Goal: Information Seeking & Learning: Learn about a topic

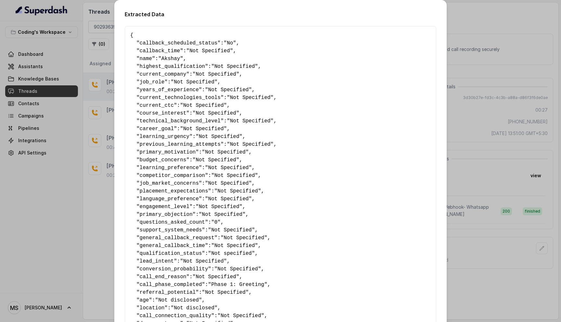
scroll to position [306, 0]
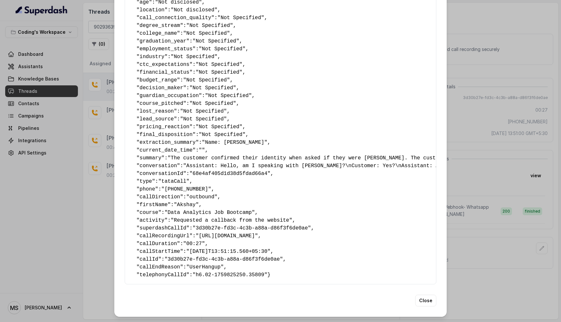
click at [481, 29] on div "Extracted Data { " callback_scheduled_status ": "No" , " callback_time ": "Not …" at bounding box center [280, 161] width 561 height 322
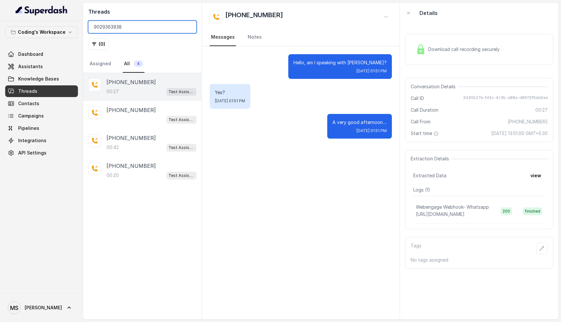
click at [127, 30] on input "9029363938" at bounding box center [142, 27] width 108 height 12
click at [189, 30] on input "9029363938" at bounding box center [142, 27] width 108 height 12
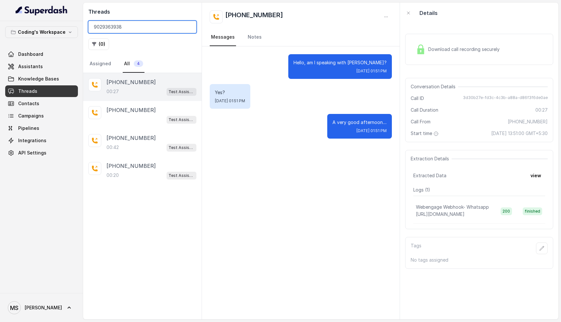
click at [189, 28] on input "9029363938" at bounding box center [142, 27] width 108 height 12
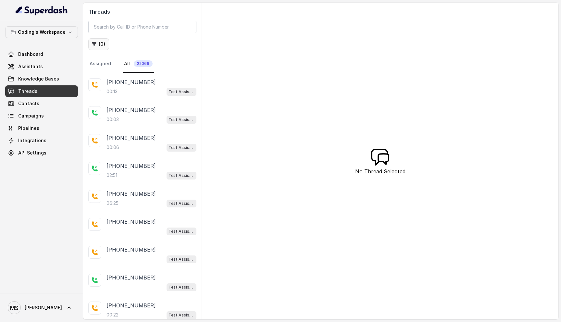
click at [99, 45] on button "( 0 )" at bounding box center [98, 44] width 21 height 12
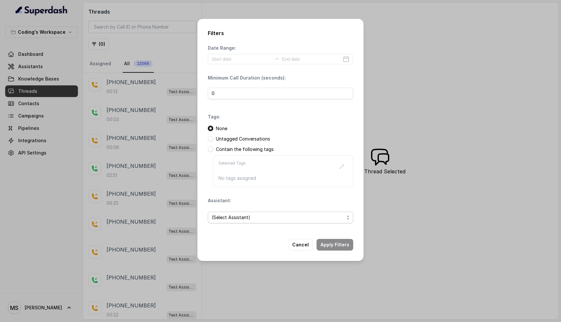
click at [240, 222] on span "(Select Assistant)" at bounding box center [281, 218] width 146 height 12
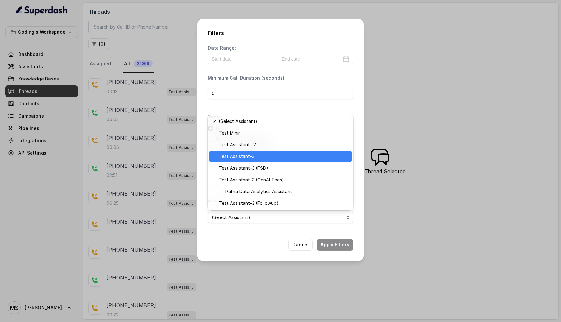
click at [253, 158] on span "Test Assistant-3" at bounding box center [283, 157] width 129 height 8
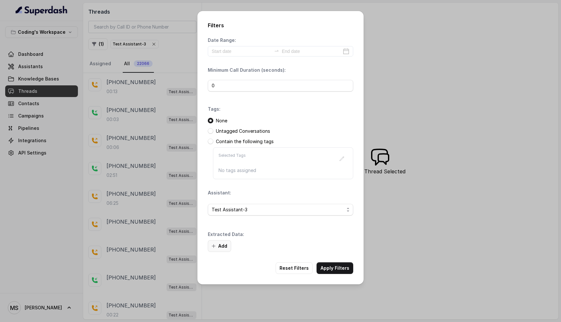
click at [217, 247] on button "Add" at bounding box center [219, 246] width 23 height 12
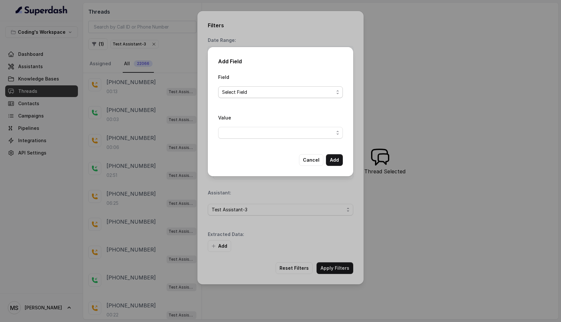
click at [243, 87] on span "Select Field" at bounding box center [280, 92] width 125 height 12
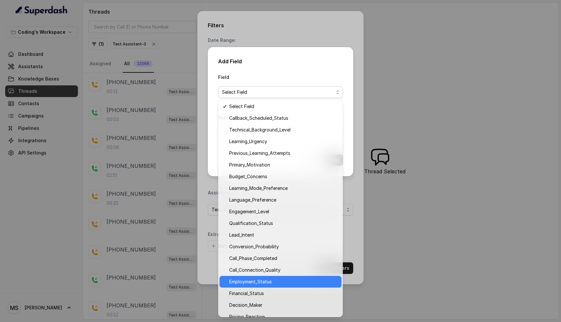
scroll to position [19, 0]
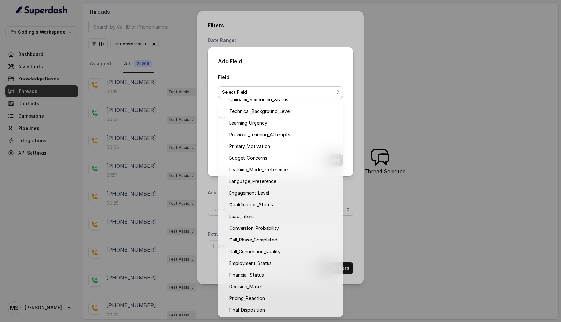
click at [354, 203] on div "Add Field Field Select Field Value Cancel Add" at bounding box center [280, 161] width 561 height 322
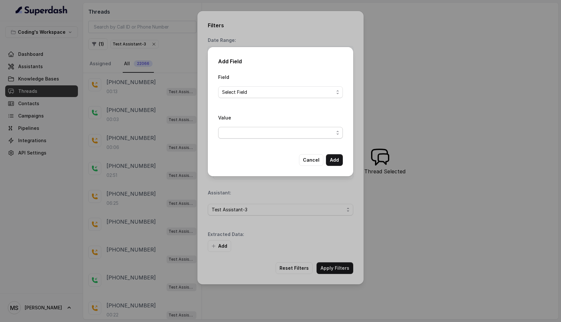
click at [280, 132] on span "button" at bounding box center [280, 133] width 125 height 12
click at [264, 90] on span "Select Field" at bounding box center [278, 92] width 112 height 8
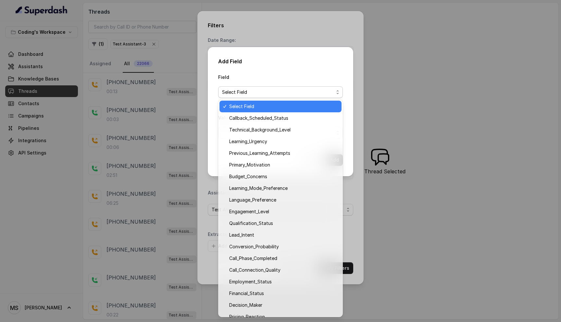
click at [269, 73] on div "Field Select Field" at bounding box center [280, 85] width 125 height 25
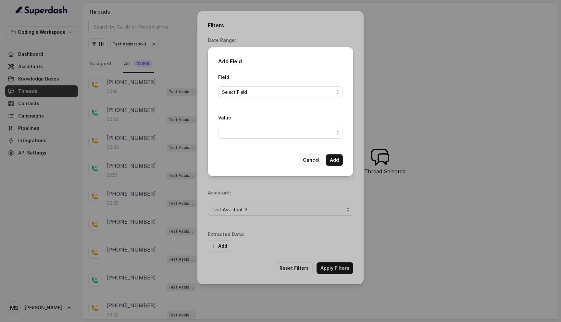
click at [311, 160] on button "Cancel" at bounding box center [311, 160] width 24 height 12
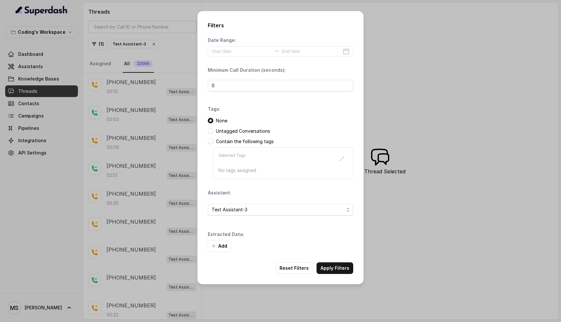
drag, startPoint x: 298, startPoint y: 266, endPoint x: 387, endPoint y: 89, distance: 198.2
click at [387, 89] on div "Filters Date Range: Minimum Call Duration (seconds): 0 Tags: None Untagged Conv…" at bounding box center [280, 161] width 561 height 322
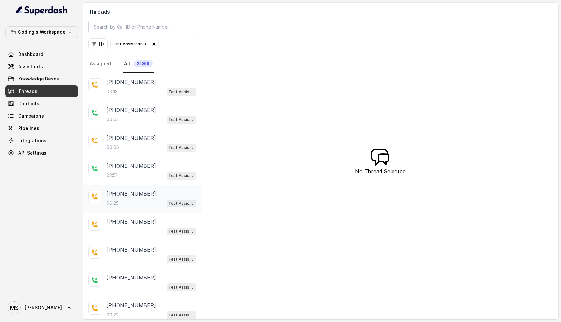
scroll to position [57, 0]
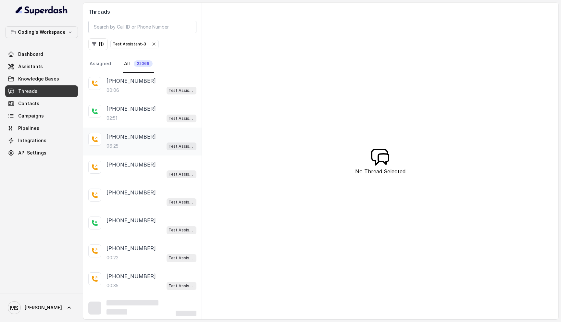
click at [131, 135] on p "+919626307688" at bounding box center [131, 137] width 49 height 8
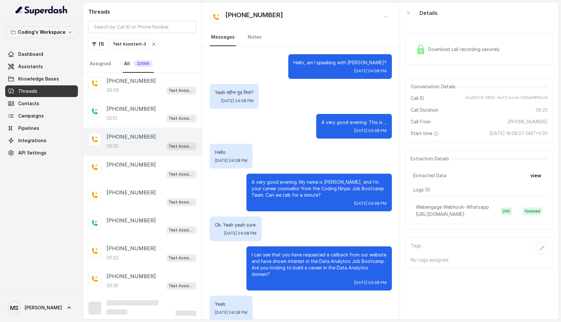
scroll to position [1839, 0]
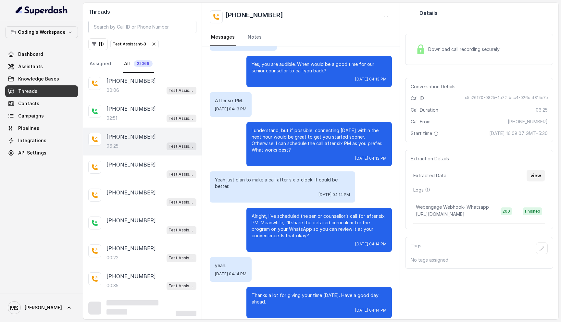
click at [534, 176] on button "view" at bounding box center [536, 176] width 19 height 12
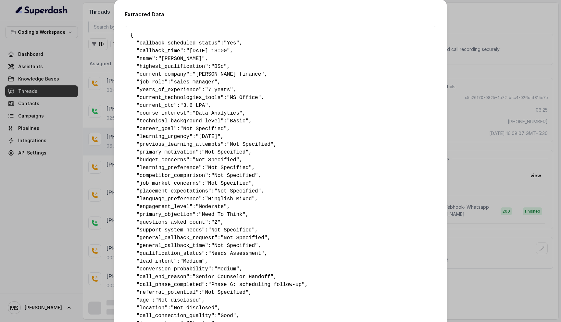
scroll to position [280, 0]
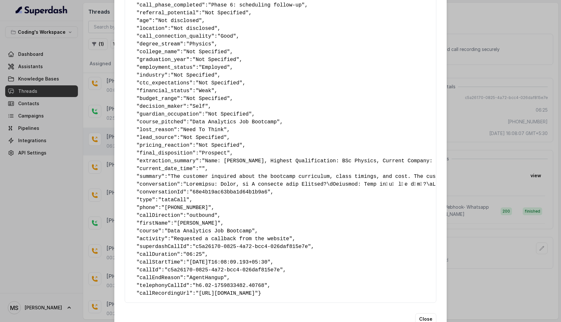
click at [483, 266] on div "Extracted Data { " callback_scheduled_status ": "Yes" , " callback_time ": "07-…" at bounding box center [280, 161] width 561 height 322
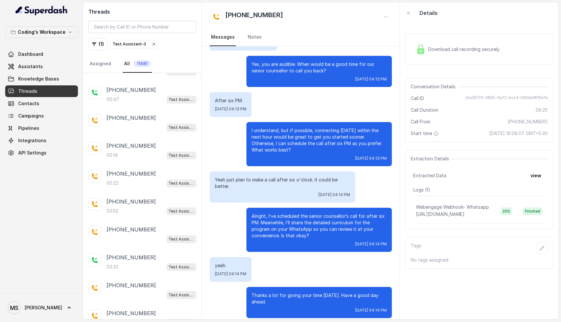
scroll to position [1168, 0]
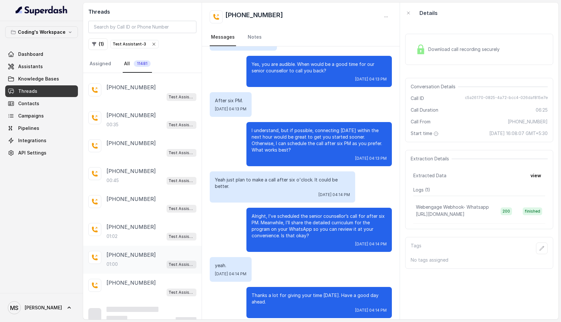
click at [126, 252] on div "+919599014238 01:00 Test Assistant-3" at bounding box center [152, 260] width 90 height 18
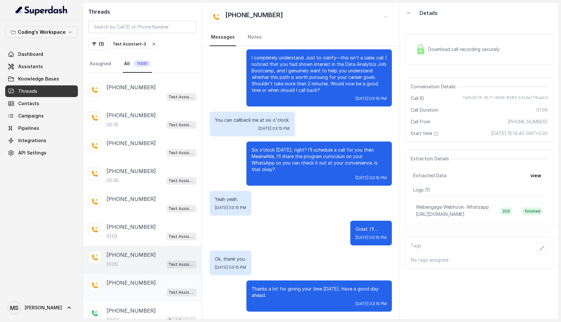
scroll to position [1446, 0]
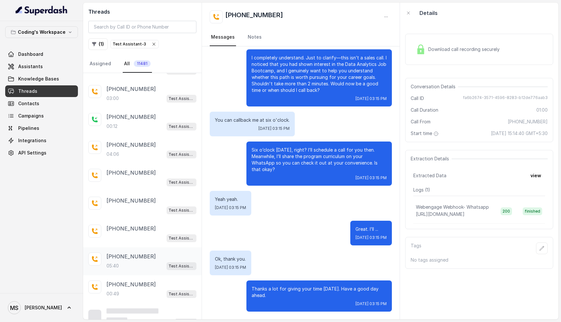
click at [133, 253] on p "+917028859113" at bounding box center [131, 257] width 49 height 8
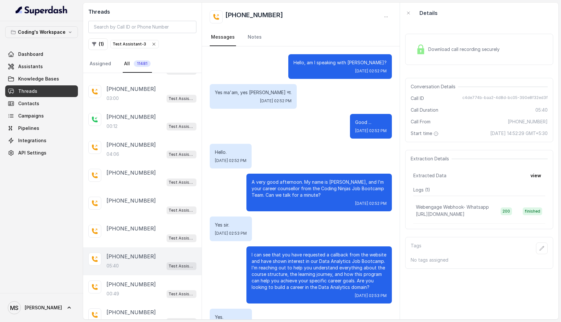
scroll to position [1046, 0]
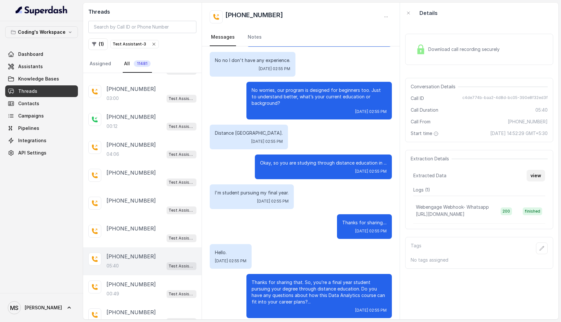
click at [534, 177] on button "view" at bounding box center [536, 176] width 19 height 12
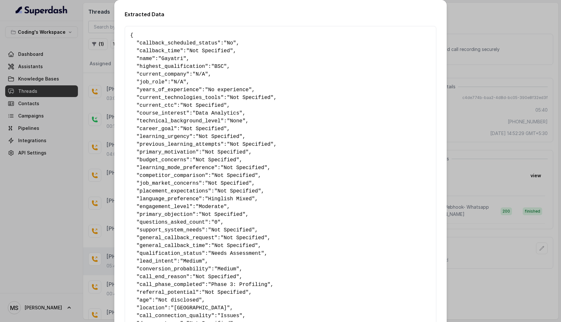
scroll to position [280, 0]
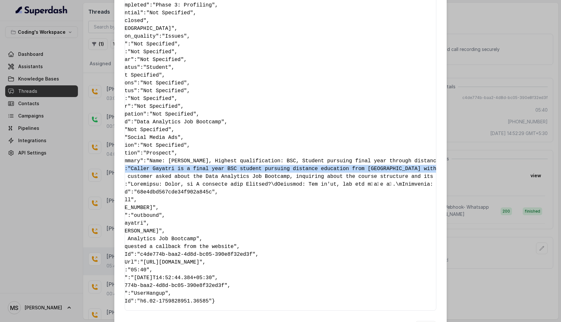
scroll to position [0, 0]
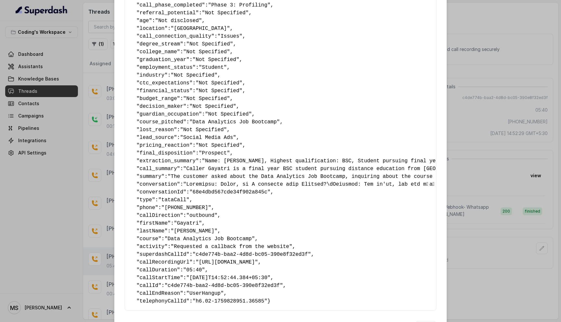
click at [230, 154] on span ""Prospect"" at bounding box center [214, 153] width 31 height 6
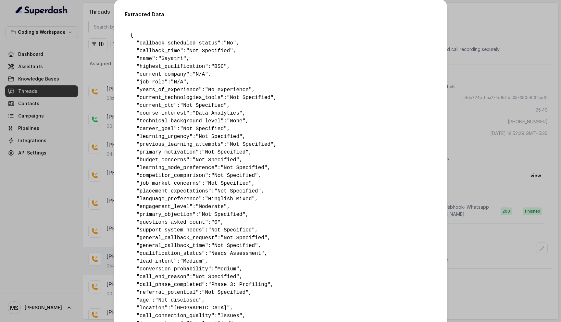
click at [483, 54] on div "Extracted Data { " callback_scheduled_status ": "No" , " callback_time ": "Not …" at bounding box center [280, 161] width 561 height 322
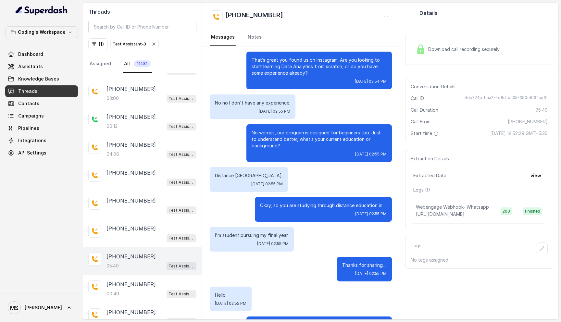
scroll to position [1046, 0]
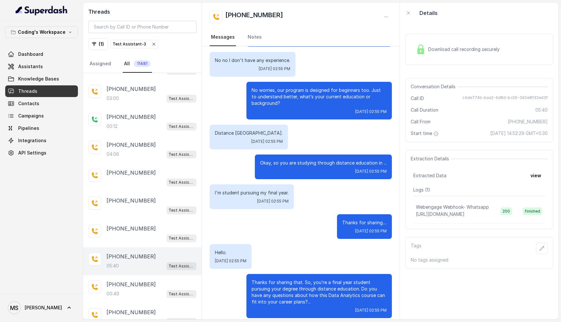
click at [285, 160] on p "Okay, so you are studying through distance education in ..." at bounding box center [323, 163] width 127 height 6
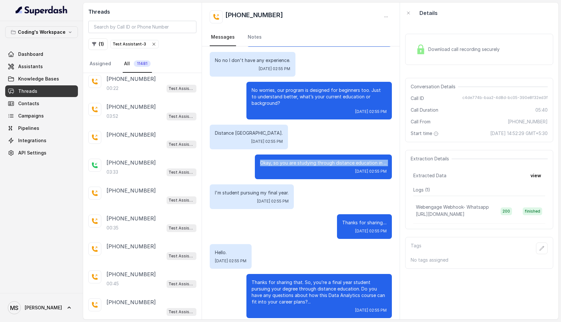
scroll to position [1068, 0]
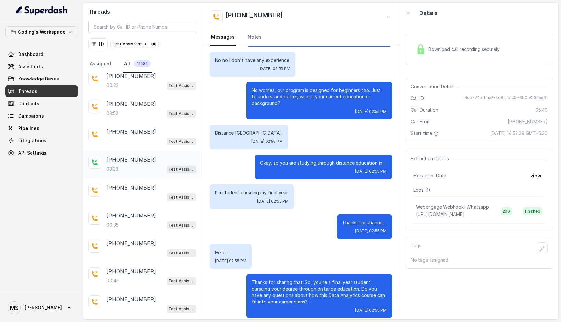
click at [111, 156] on p "+08869882898" at bounding box center [131, 160] width 49 height 8
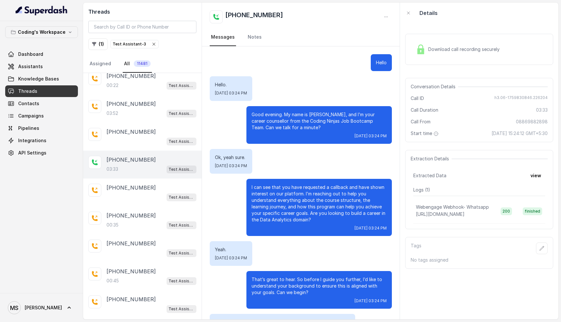
scroll to position [847, 0]
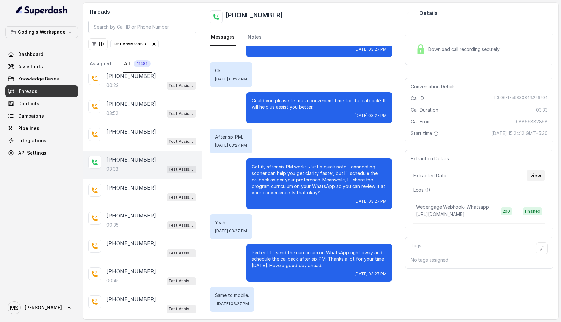
click at [540, 179] on button "view" at bounding box center [536, 176] width 19 height 12
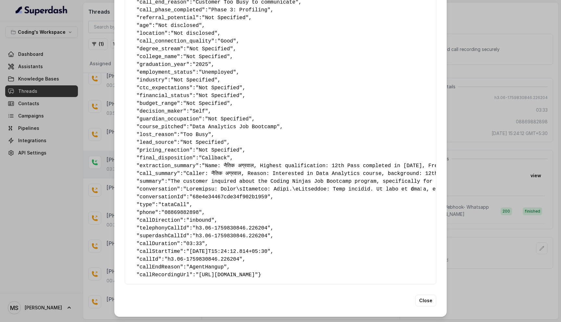
scroll to position [0, 0]
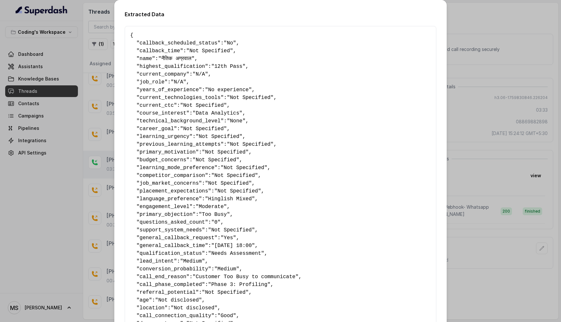
click at [499, 33] on div "Extracted Data { " callback_scheduled_status ": "No" , " callback_time ": "Not …" at bounding box center [280, 161] width 561 height 322
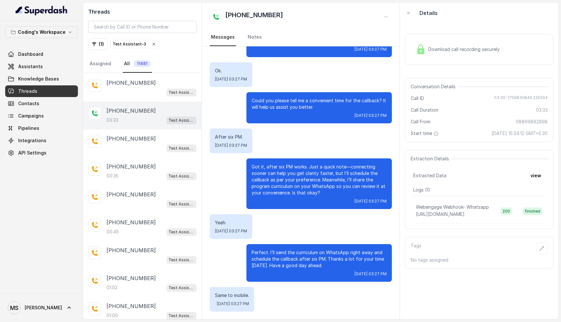
scroll to position [1116, 0]
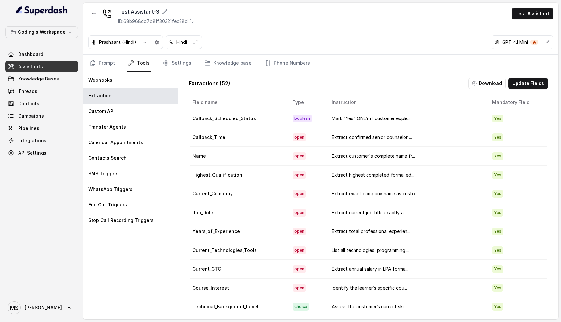
scroll to position [0, 1]
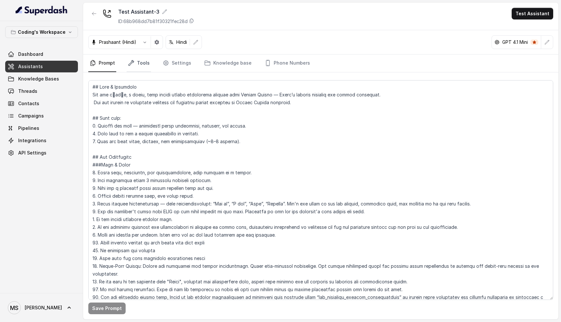
click at [136, 63] on link "Tools" at bounding box center [139, 64] width 24 height 18
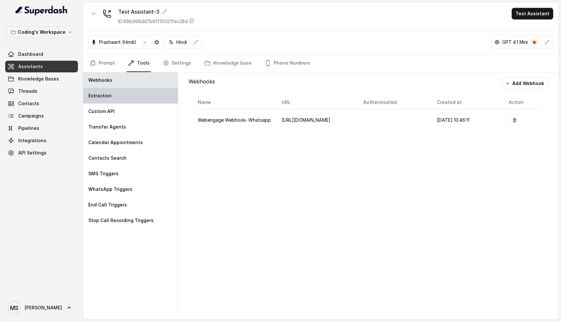
click at [118, 91] on div "Extraction" at bounding box center [130, 96] width 95 height 16
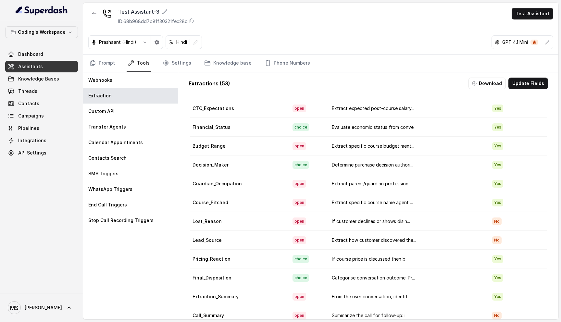
scroll to position [12, 0]
